Goal: Task Accomplishment & Management: Use online tool/utility

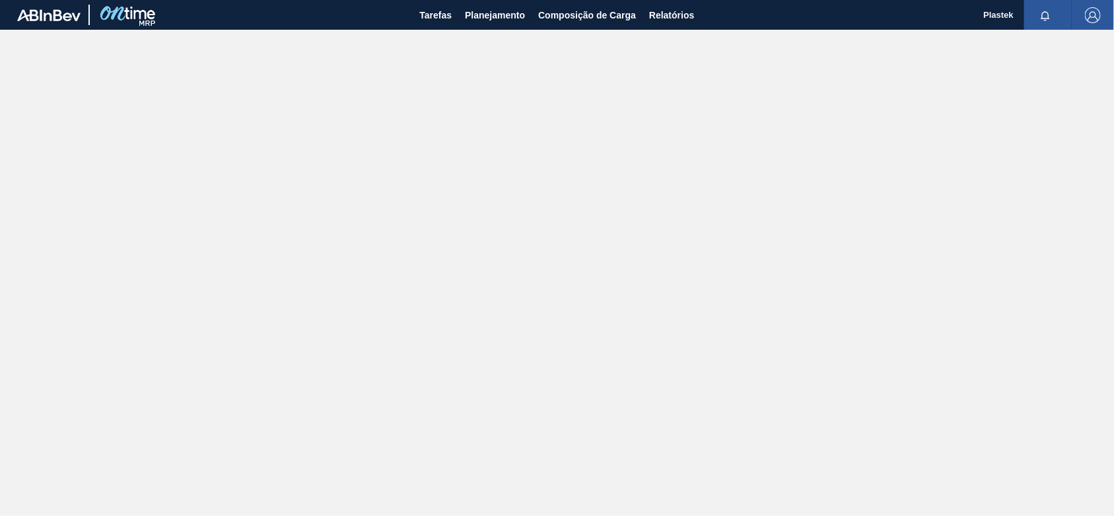
drag, startPoint x: 485, startPoint y: 22, endPoint x: 519, endPoint y: 77, distance: 64.3
click at [485, 22] on span "Planejamento" at bounding box center [495, 15] width 60 height 16
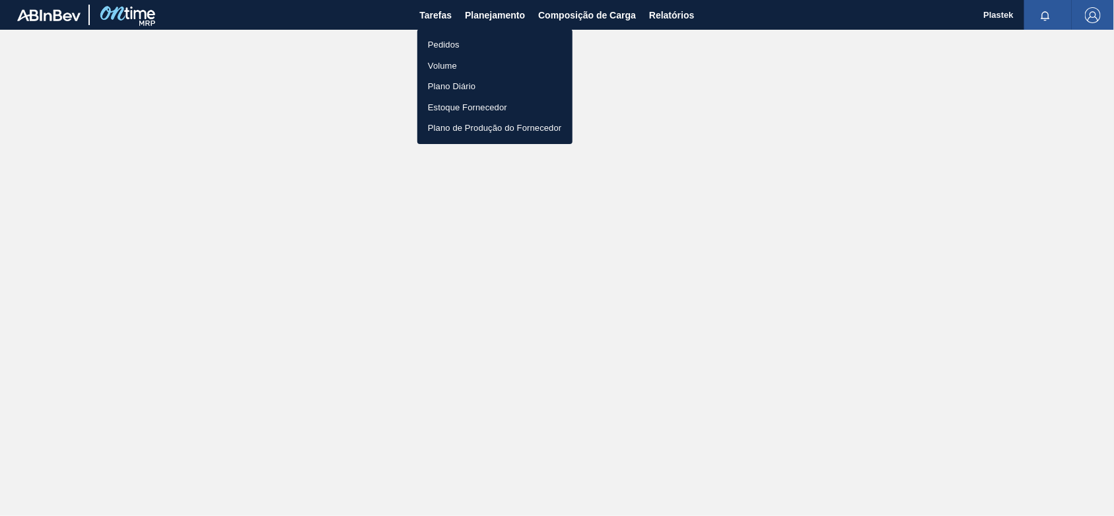
click at [450, 51] on li "Pedidos" at bounding box center [494, 44] width 155 height 21
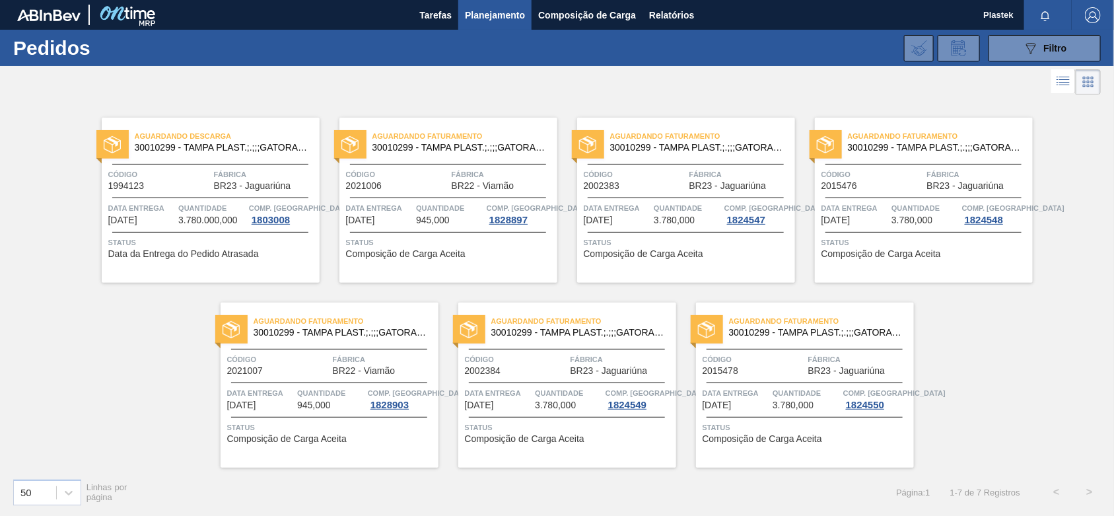
click at [458, 0] on button "Planejamento" at bounding box center [494, 15] width 73 height 30
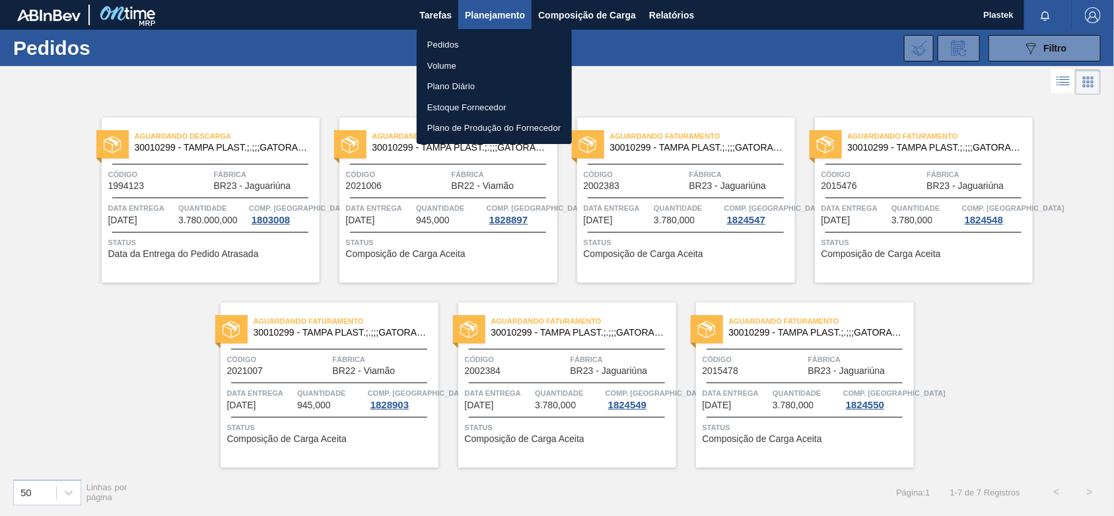
click at [596, 11] on div at bounding box center [557, 258] width 1114 height 516
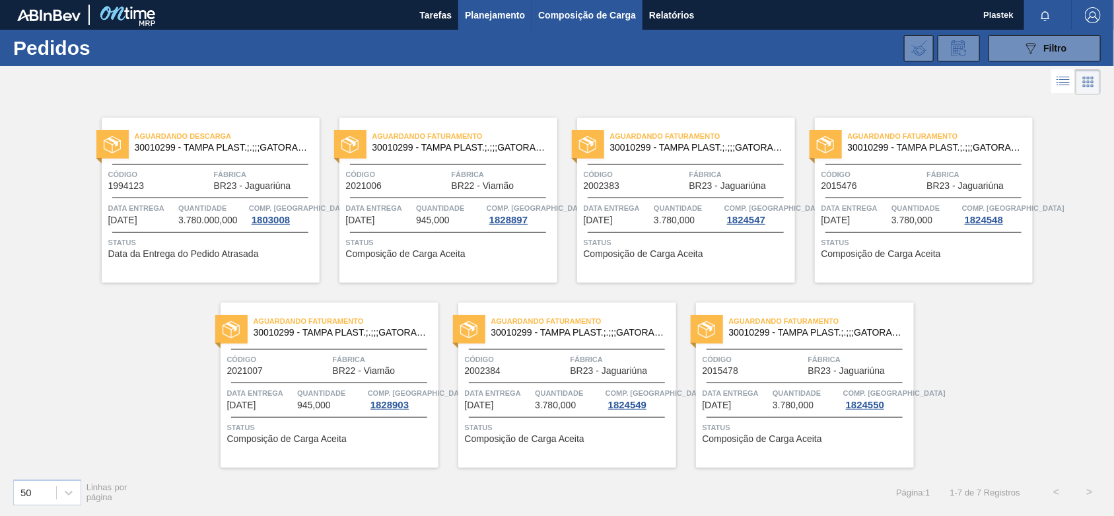
click at [598, 10] on span "Composição de Carga" at bounding box center [587, 15] width 98 height 16
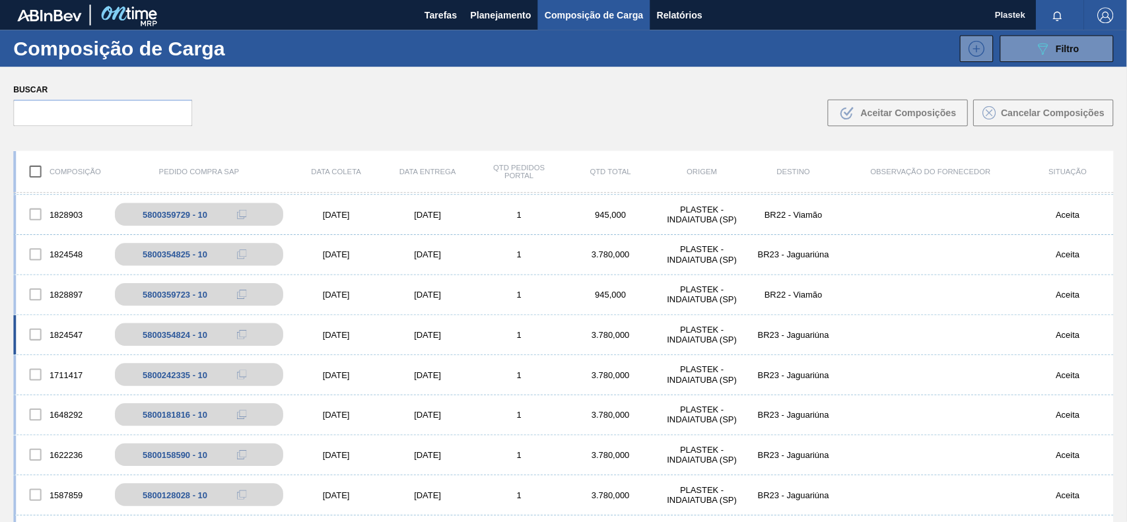
scroll to position [83, 0]
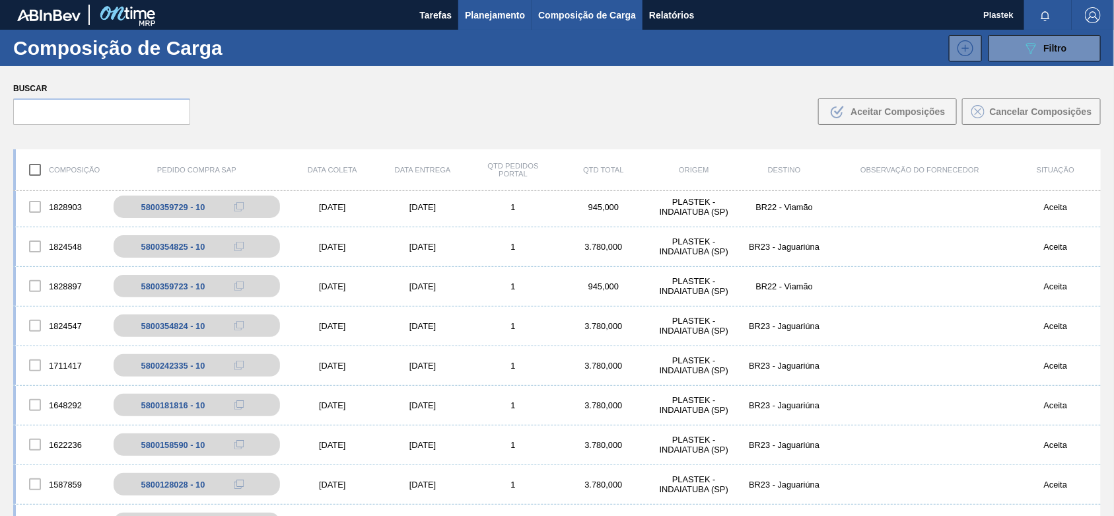
click at [492, 11] on span "Planejamento" at bounding box center [495, 15] width 60 height 16
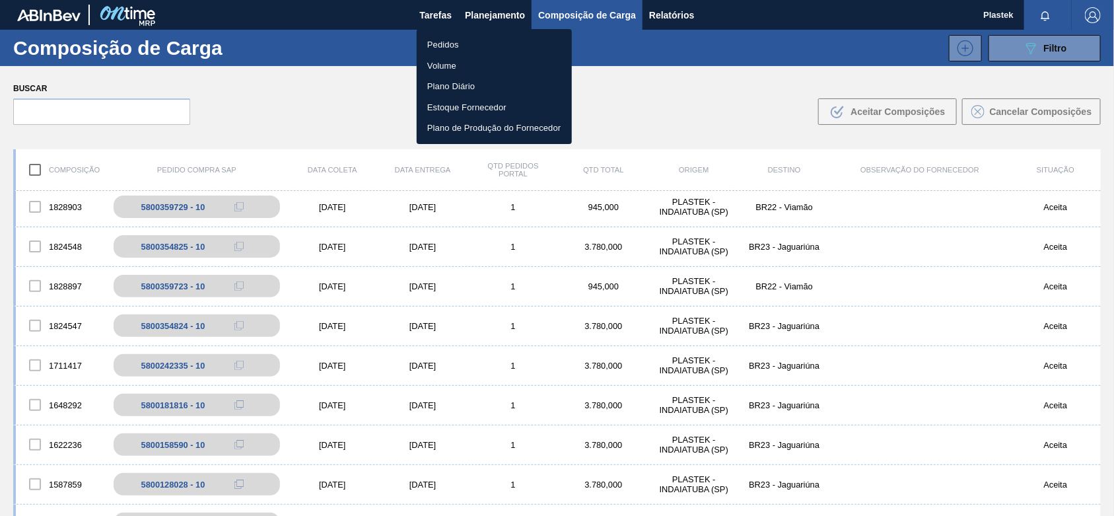
click at [453, 40] on li "Pedidos" at bounding box center [494, 44] width 155 height 21
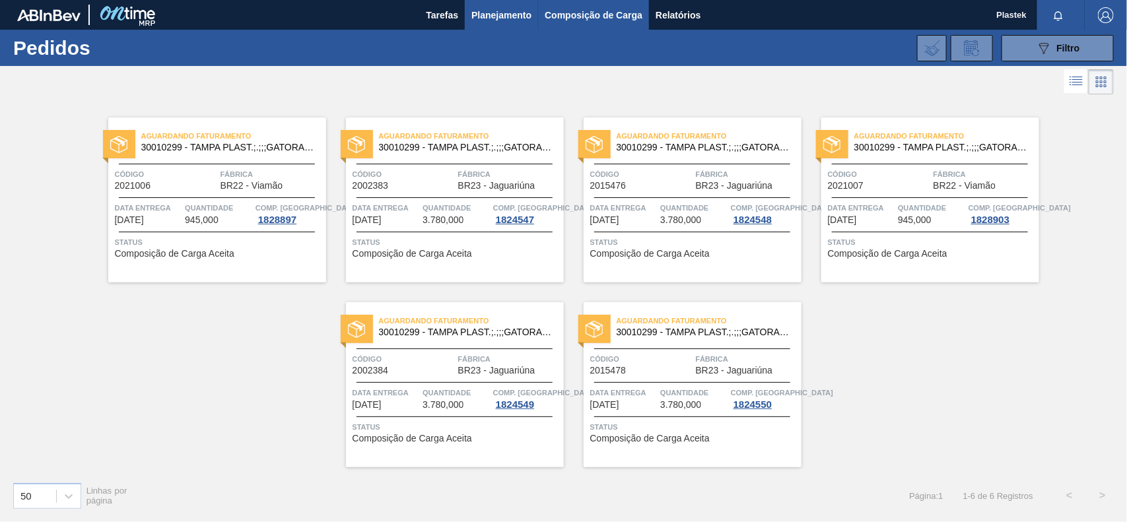
click at [582, 17] on span "Composição de Carga" at bounding box center [594, 15] width 98 height 16
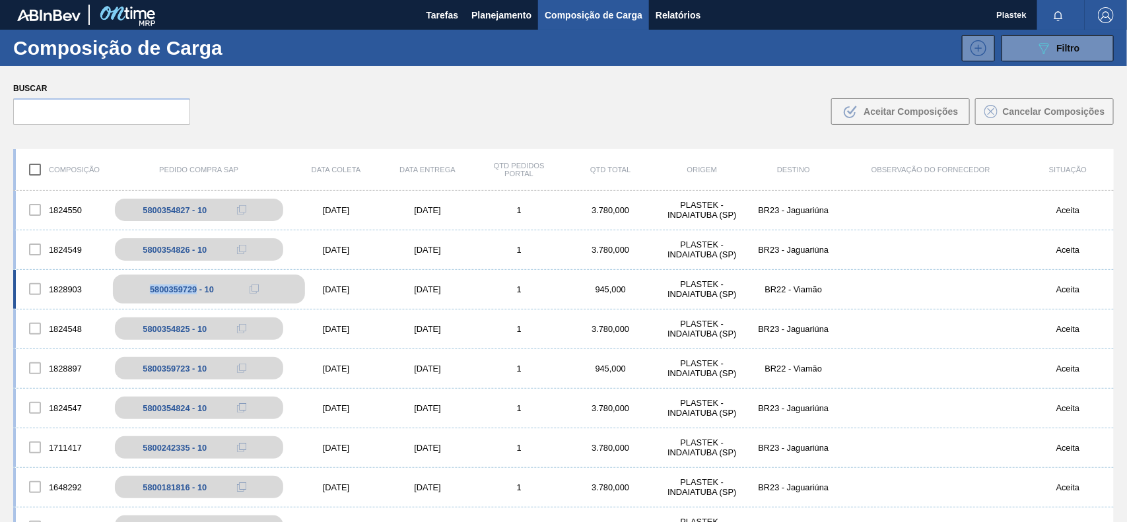
drag, startPoint x: 147, startPoint y: 290, endPoint x: 196, endPoint y: 290, distance: 48.8
click at [196, 290] on div "5800359729 - 10" at bounding box center [209, 289] width 192 height 29
copy div "5800359729"
